Goal: Communication & Community: Answer question/provide support

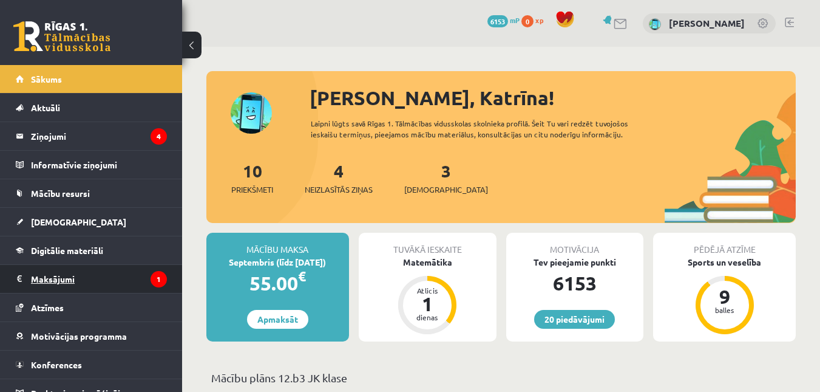
click at [94, 280] on legend "Maksājumi 1" at bounding box center [99, 279] width 136 height 28
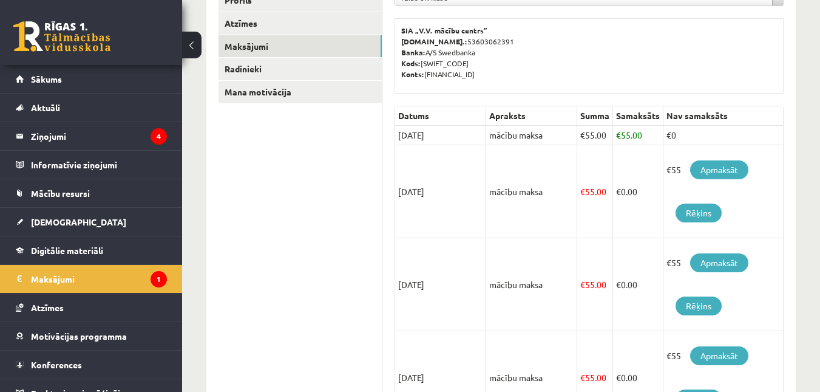
scroll to position [182, 0]
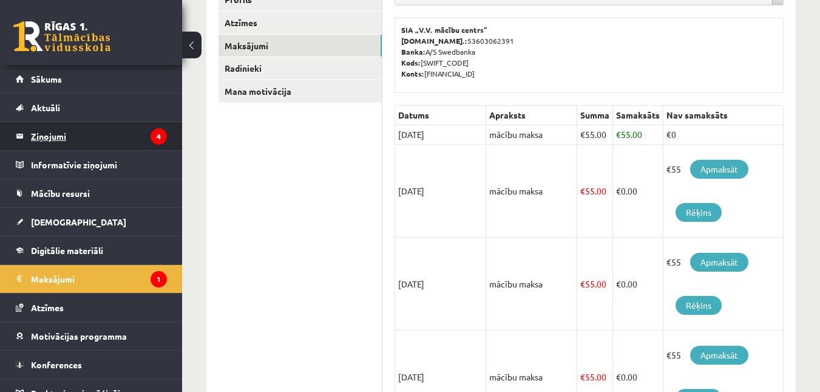
click at [93, 138] on legend "Ziņojumi 4" at bounding box center [99, 136] width 136 height 28
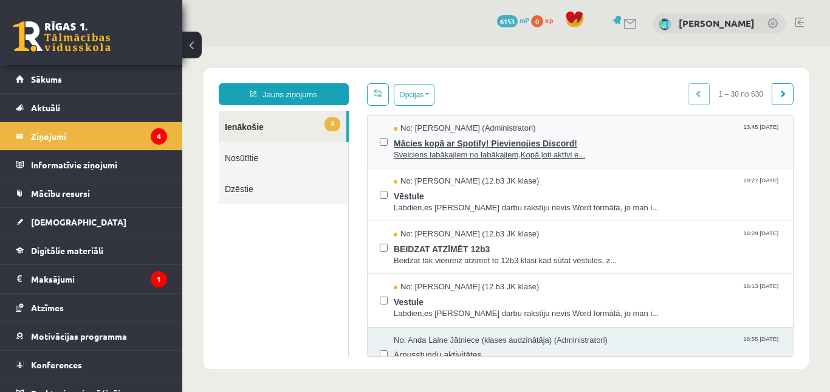
click at [539, 148] on span "Mācies kopā ar Spotify! Pievienojies Discord!" at bounding box center [587, 141] width 387 height 15
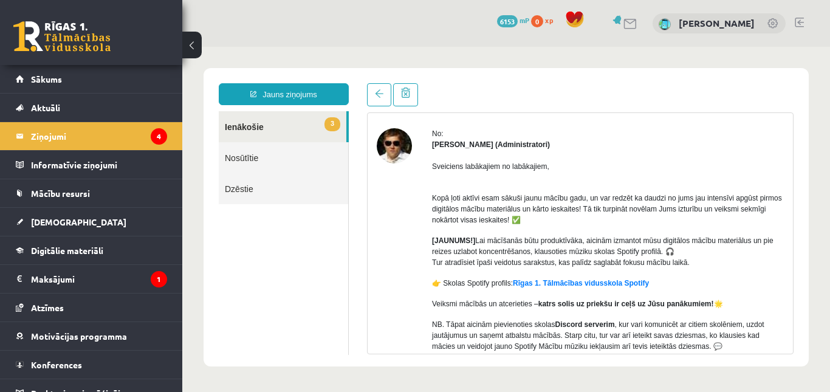
scroll to position [61, 0]
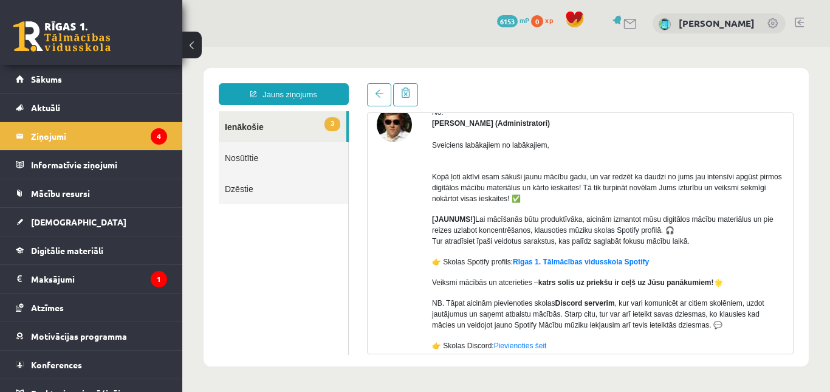
click at [399, 241] on div at bounding box center [394, 255] width 35 height 296
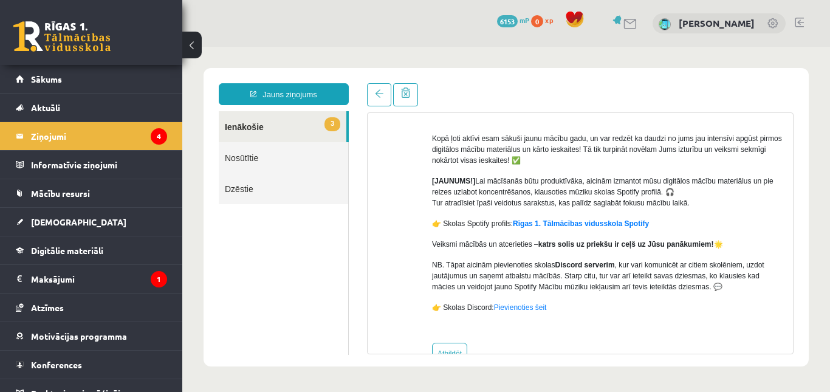
scroll to position [38, 0]
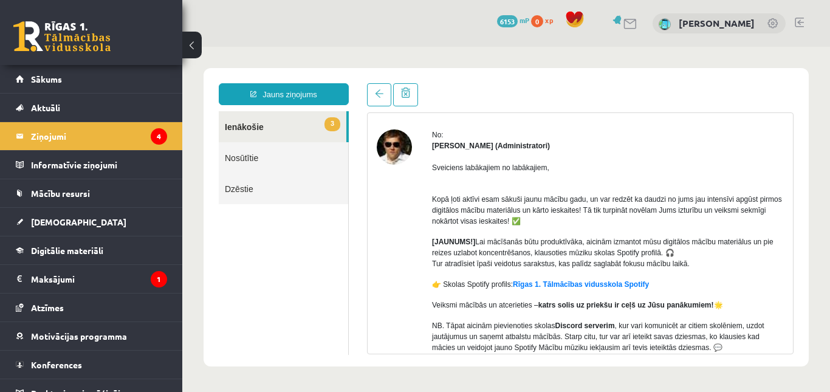
click at [302, 130] on link "3 Ienākošie" at bounding box center [283, 126] width 128 height 31
click at [131, 127] on legend "Ziņojumi 4" at bounding box center [99, 136] width 136 height 28
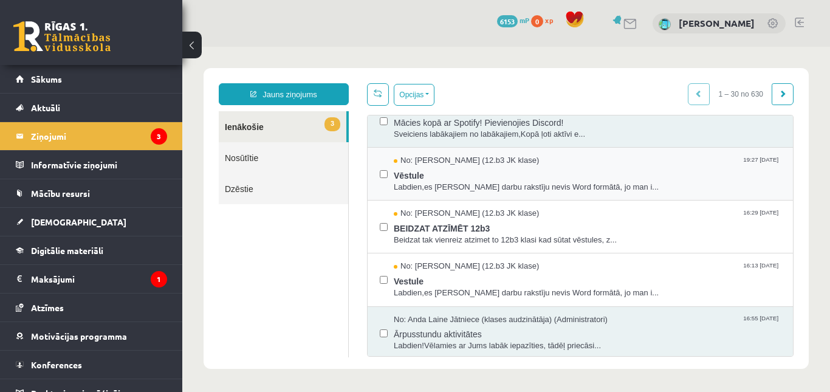
scroll to position [0, 0]
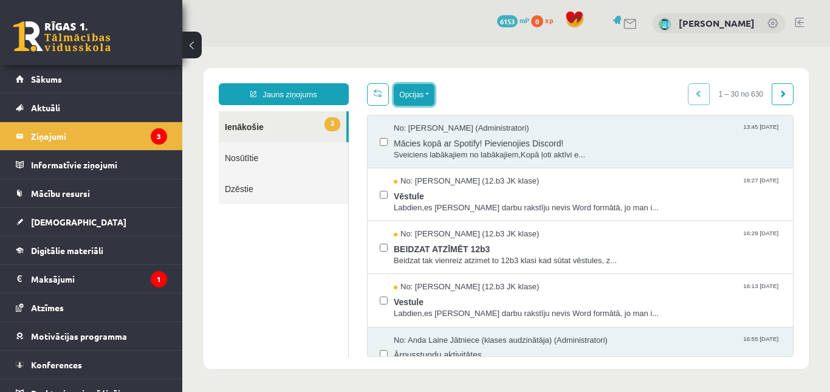
click at [420, 90] on button "Opcijas" at bounding box center [414, 95] width 41 height 22
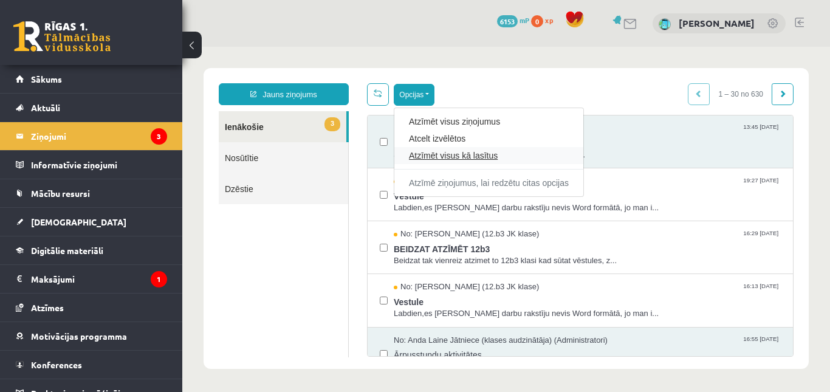
click at [434, 158] on link "Atzīmēt visus kā lasītus" at bounding box center [489, 155] width 160 height 12
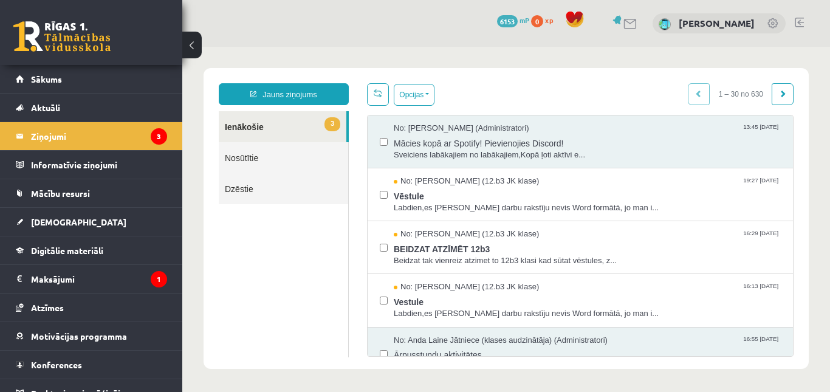
click at [524, 80] on div "Jauns ziņojums 3 Ienākošie Nosūtītie Dzēstie * ********* ********* ******* Opci…" at bounding box center [505, 218] width 605 height 301
